Goal: Information Seeking & Learning: Learn about a topic

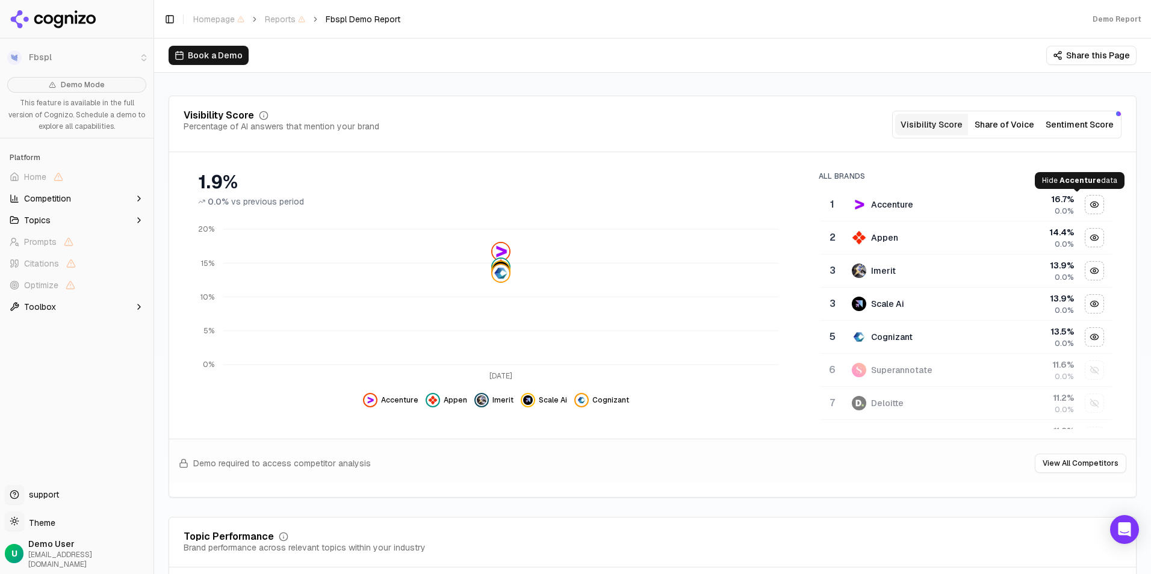
click at [1085, 203] on div "Hide accenture data" at bounding box center [1094, 205] width 18 height 18
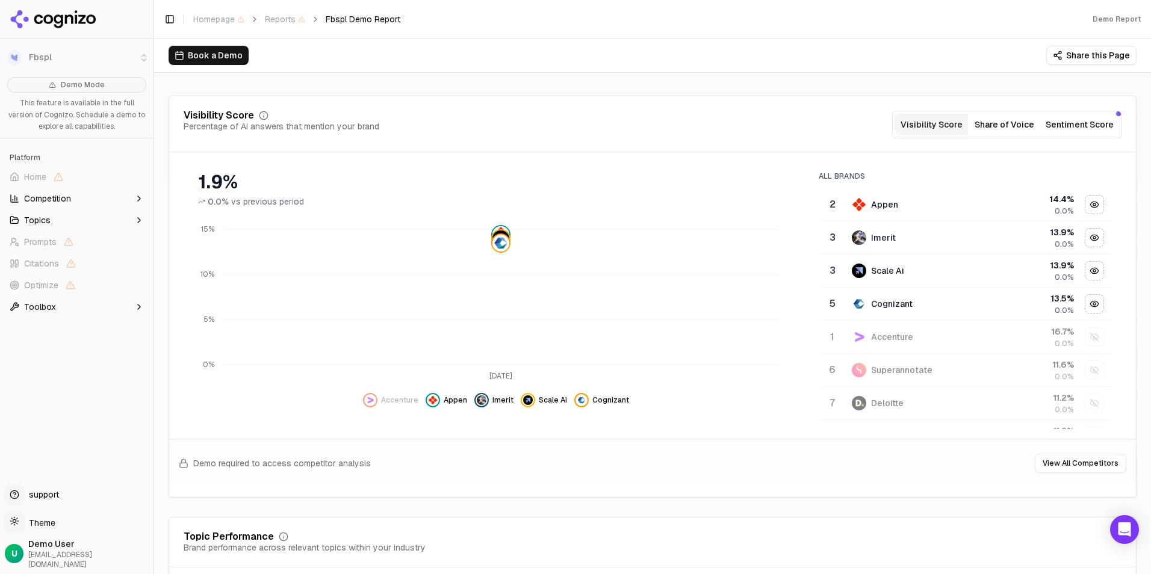
click at [1085, 204] on div "Hide appen data" at bounding box center [1094, 205] width 18 height 18
click at [1085, 204] on div "Hide imerit data" at bounding box center [1094, 205] width 18 height 18
click at [1085, 204] on div "Hide scale ai data" at bounding box center [1094, 205] width 18 height 18
click at [1085, 204] on div "Hide cognizant data" at bounding box center [1094, 205] width 18 height 18
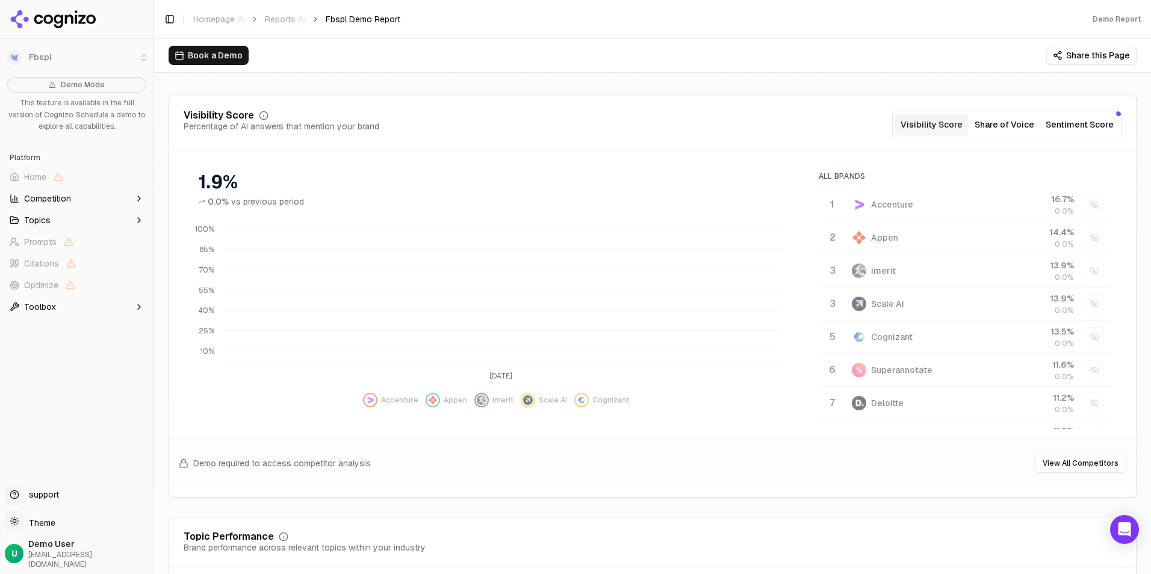
click at [1085, 204] on div "Show accenture data" at bounding box center [1094, 205] width 18 height 18
click at [1085, 237] on div "Show appen data" at bounding box center [1094, 238] width 18 height 18
click at [1085, 273] on div "Show imerit data" at bounding box center [1094, 271] width 18 height 18
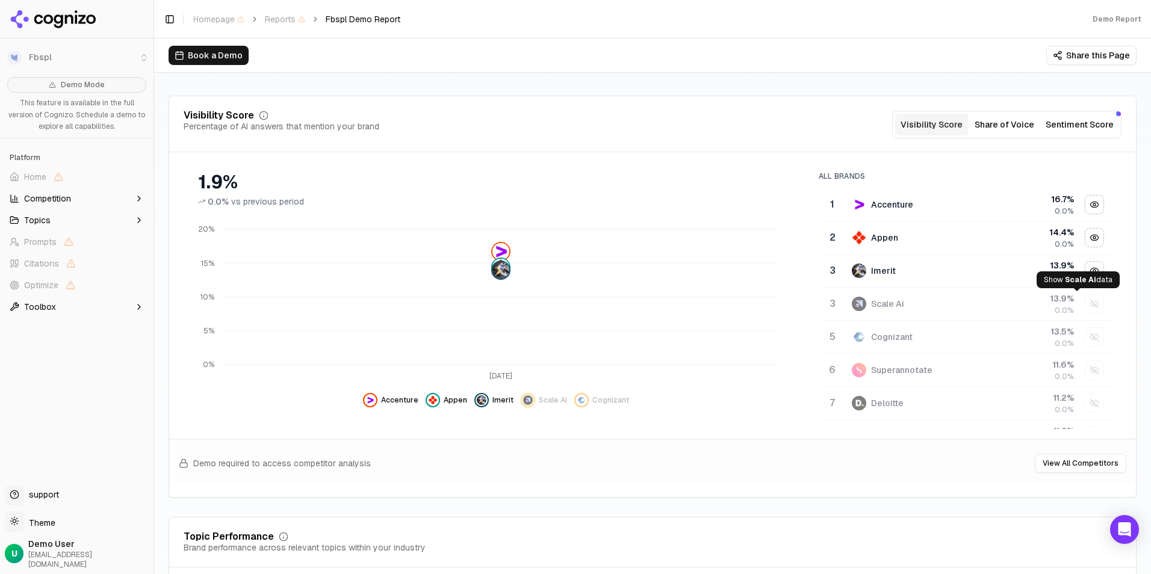
click at [1085, 304] on div "Show scale ai data" at bounding box center [1094, 304] width 18 height 18
click at [1085, 342] on div "Show cognizant data" at bounding box center [1094, 337] width 18 height 18
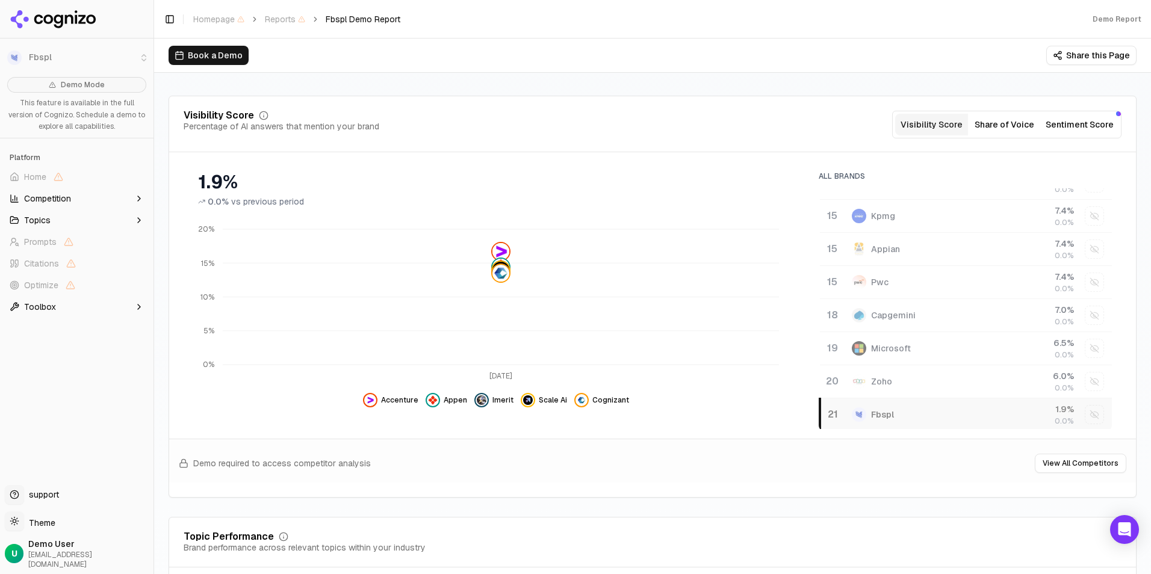
scroll to position [454, 0]
click at [1085, 410] on div "Show fbspl data" at bounding box center [1094, 412] width 18 height 18
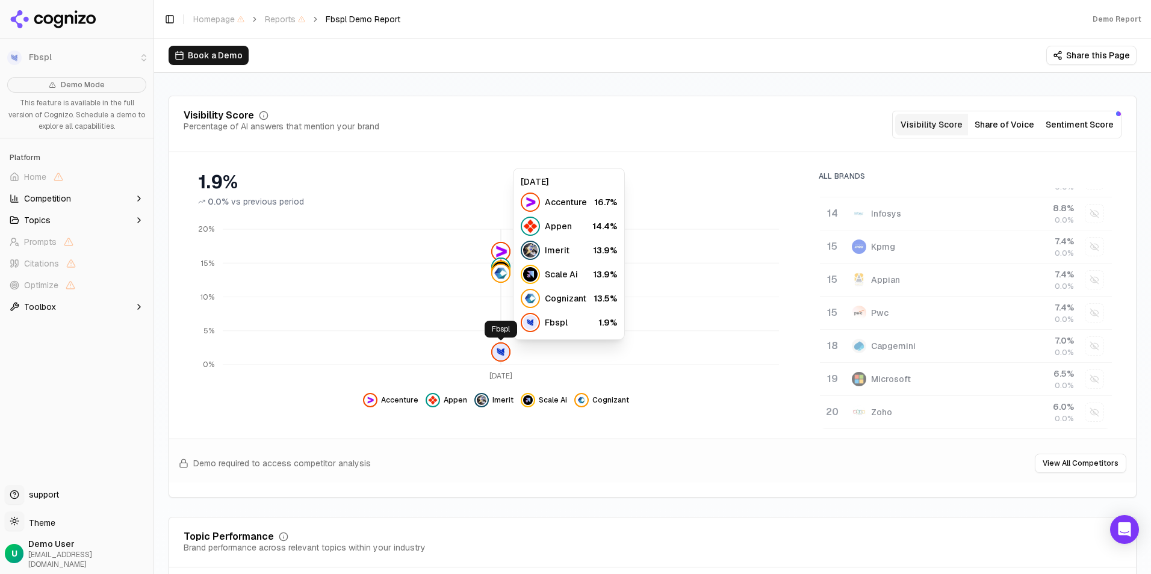
click at [504, 352] on img at bounding box center [500, 352] width 17 height 17
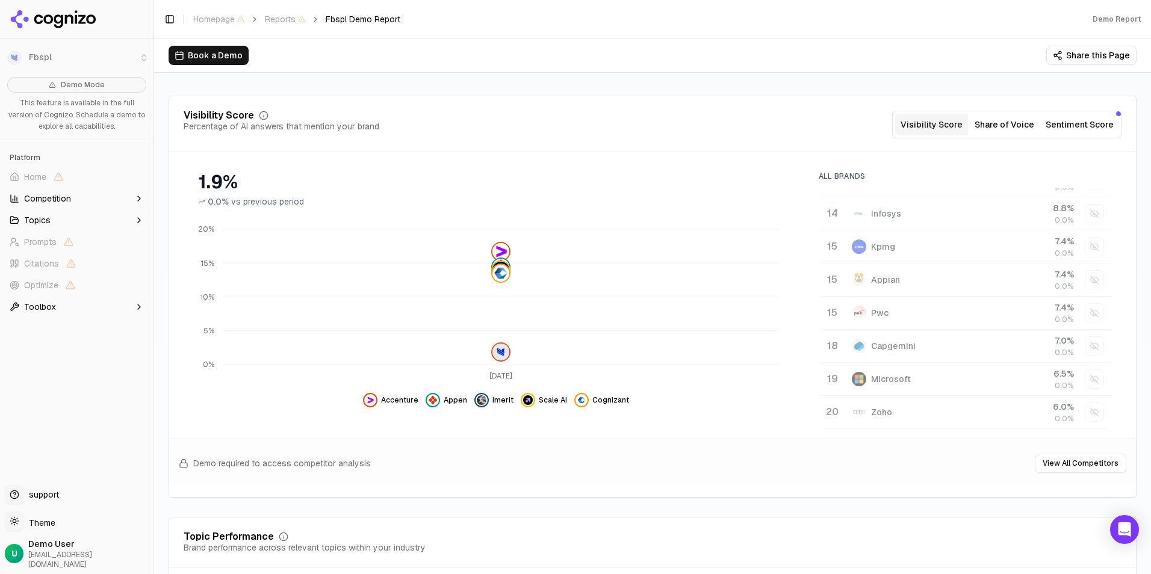
click at [63, 214] on button "Topics" at bounding box center [77, 220] width 144 height 19
click at [73, 193] on button "Competition" at bounding box center [77, 198] width 144 height 19
click at [513, 120] on div "Visibility Score Percentage of AI answers that mention your brand Visibility Sc…" at bounding box center [653, 125] width 938 height 28
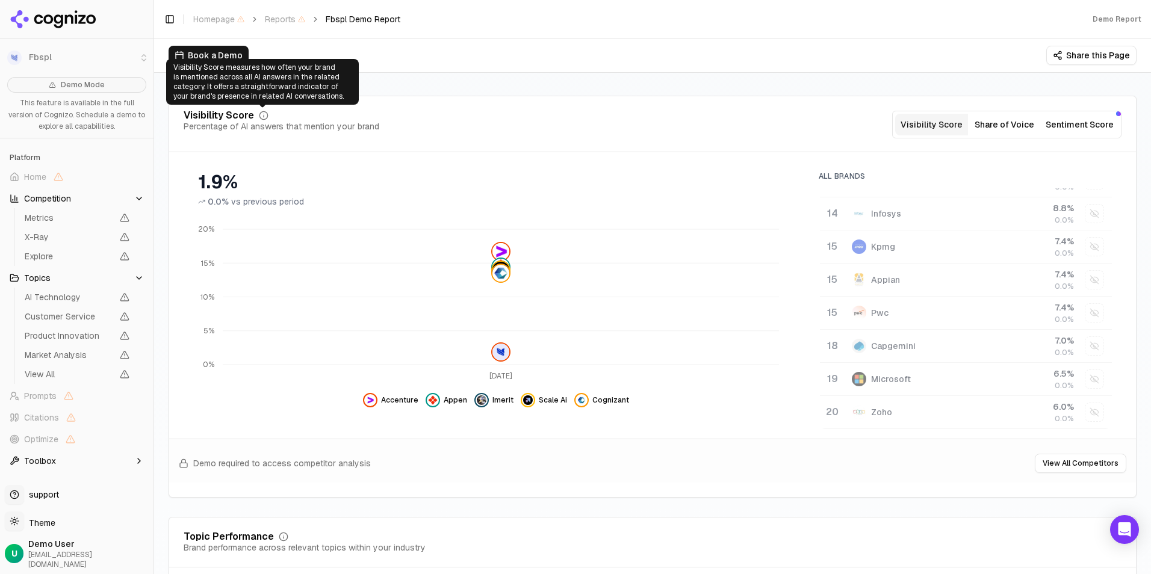
click at [261, 114] on icon at bounding box center [264, 116] width 10 height 10
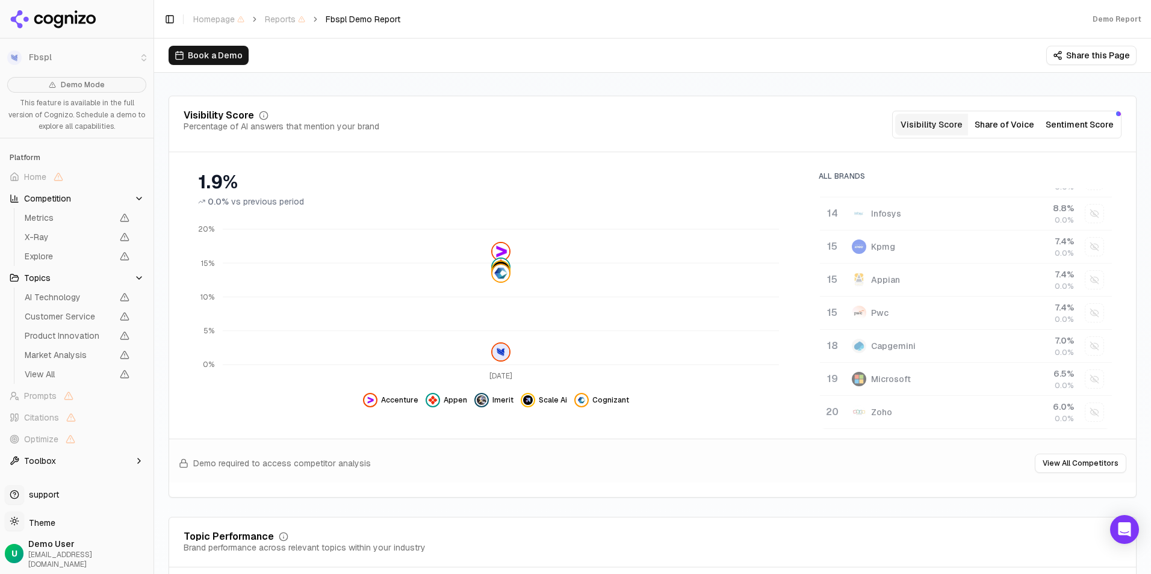
click at [999, 122] on button "Share of Voice" at bounding box center [1004, 125] width 73 height 22
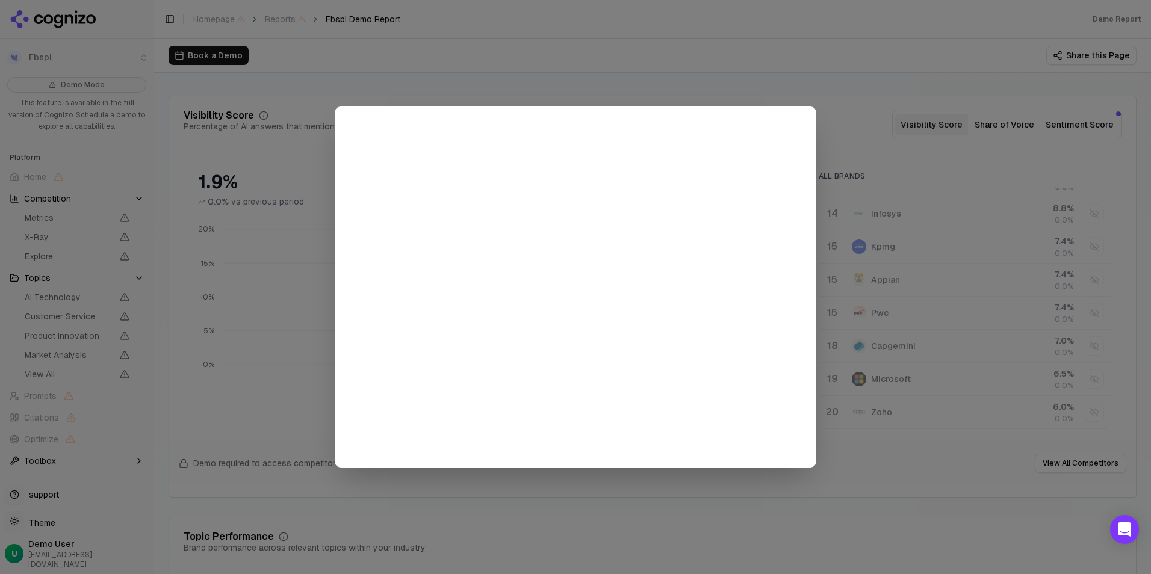
click at [857, 107] on div at bounding box center [575, 287] width 1151 height 574
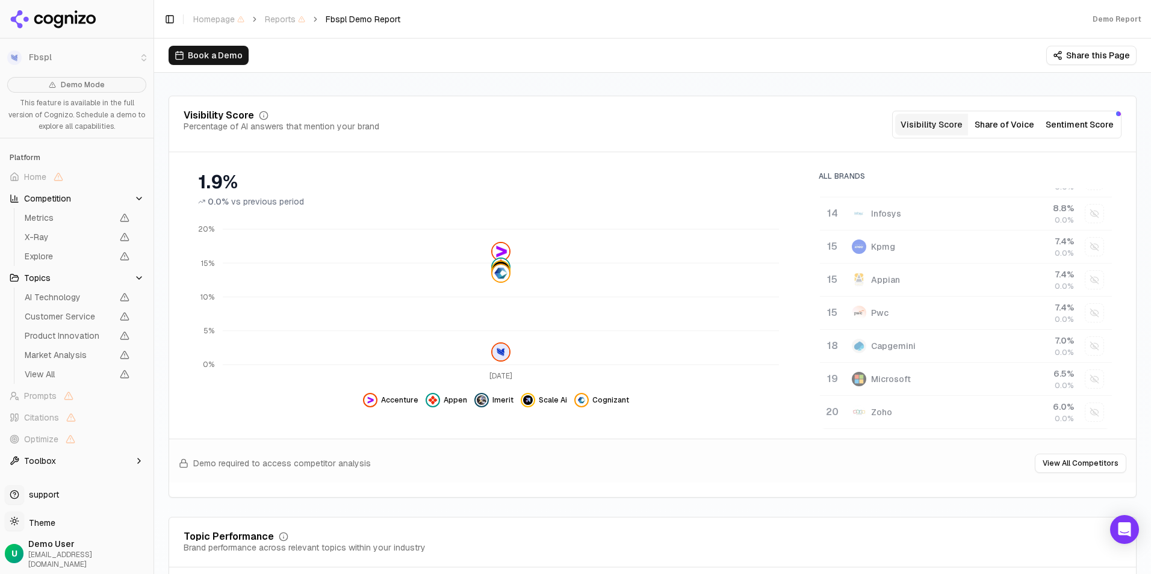
click at [1073, 125] on button "Sentiment Score" at bounding box center [1080, 125] width 78 height 22
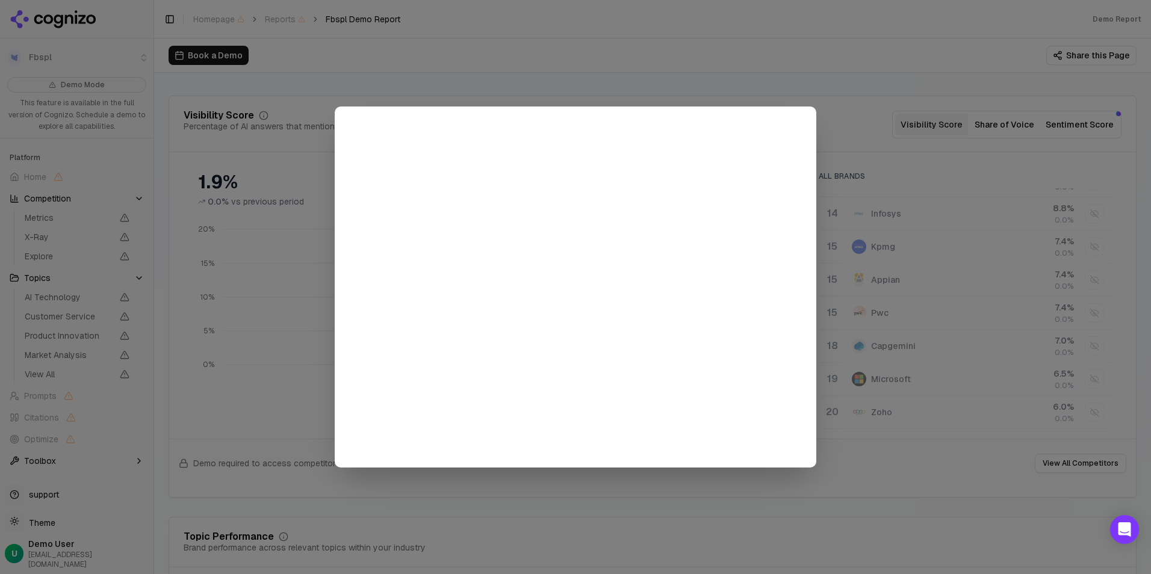
click at [836, 126] on div at bounding box center [575, 287] width 1151 height 574
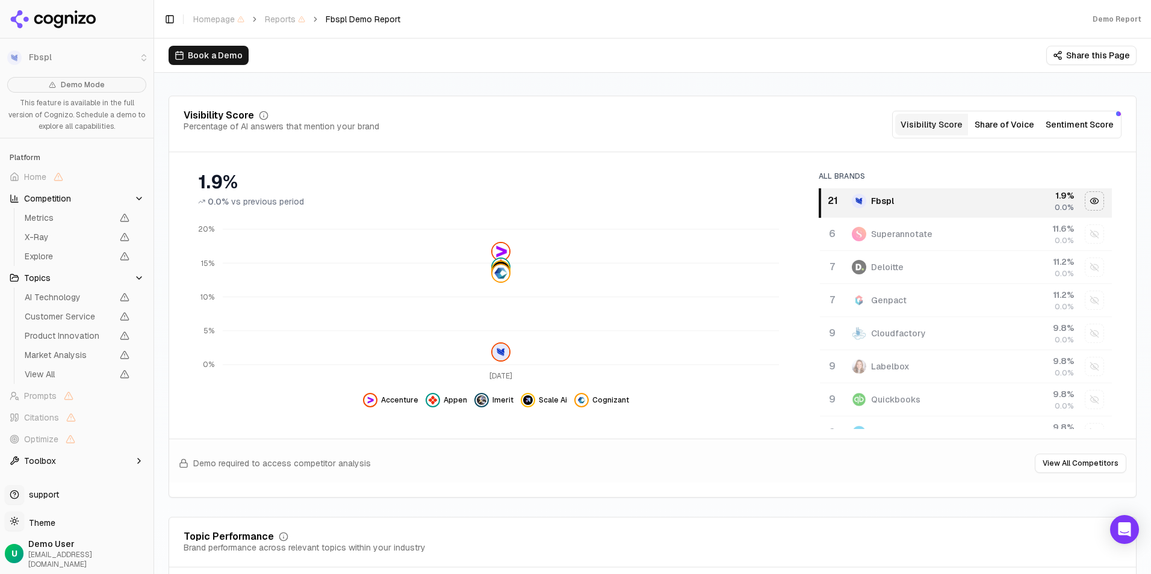
scroll to position [0, 0]
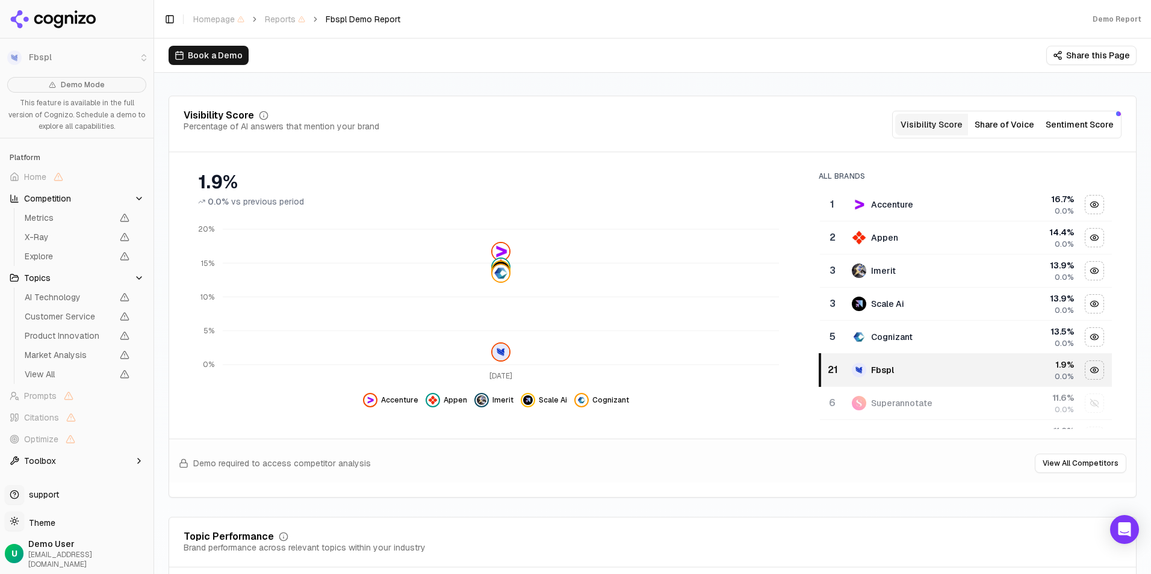
click at [659, 209] on div "1.9% 0.0% vs previous period [DATE] 0% 5% 10% 15% 20% Accenture Appen Imerit Sc…" at bounding box center [496, 285] width 625 height 246
